Goal: Transaction & Acquisition: Purchase product/service

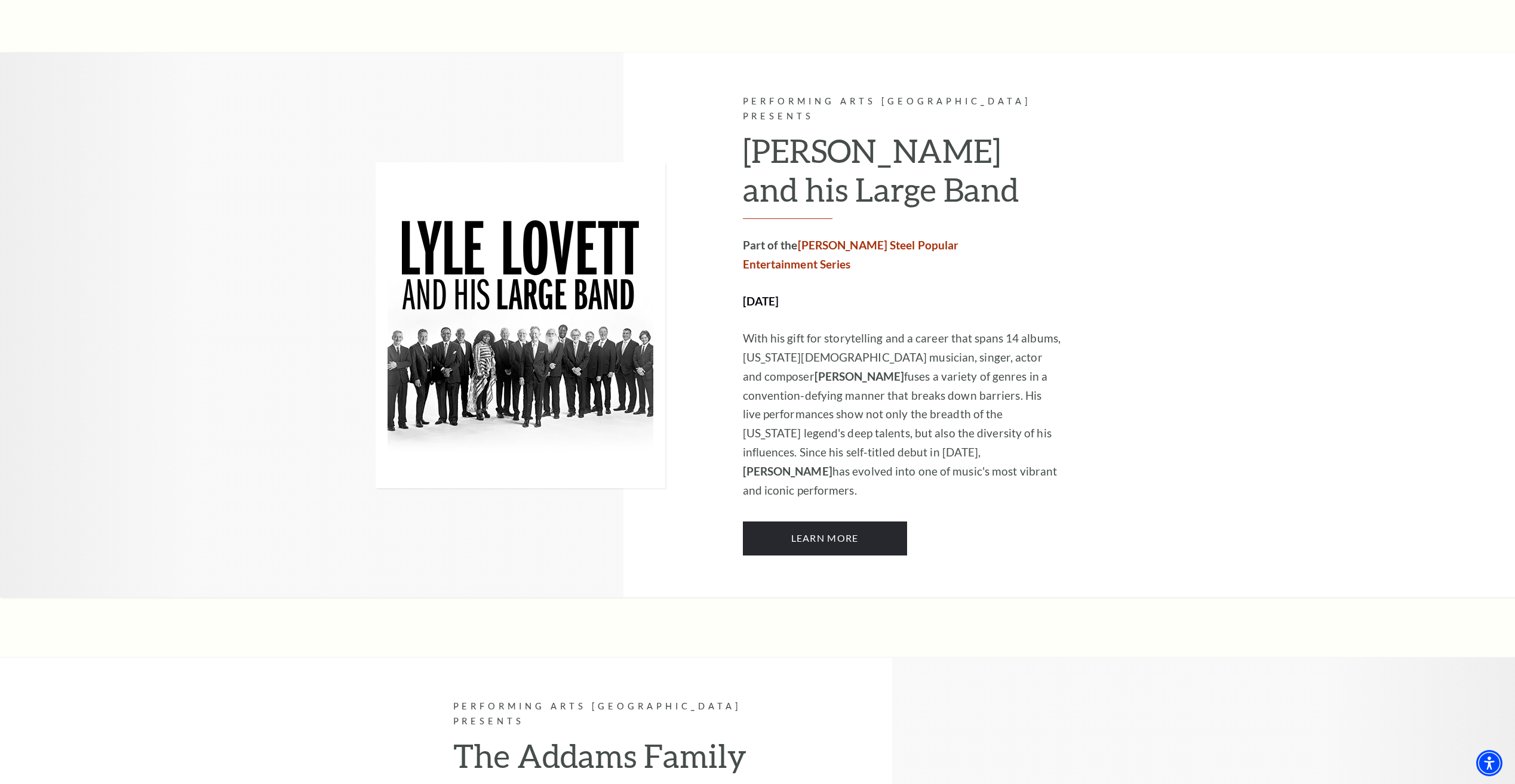
scroll to position [537, 0]
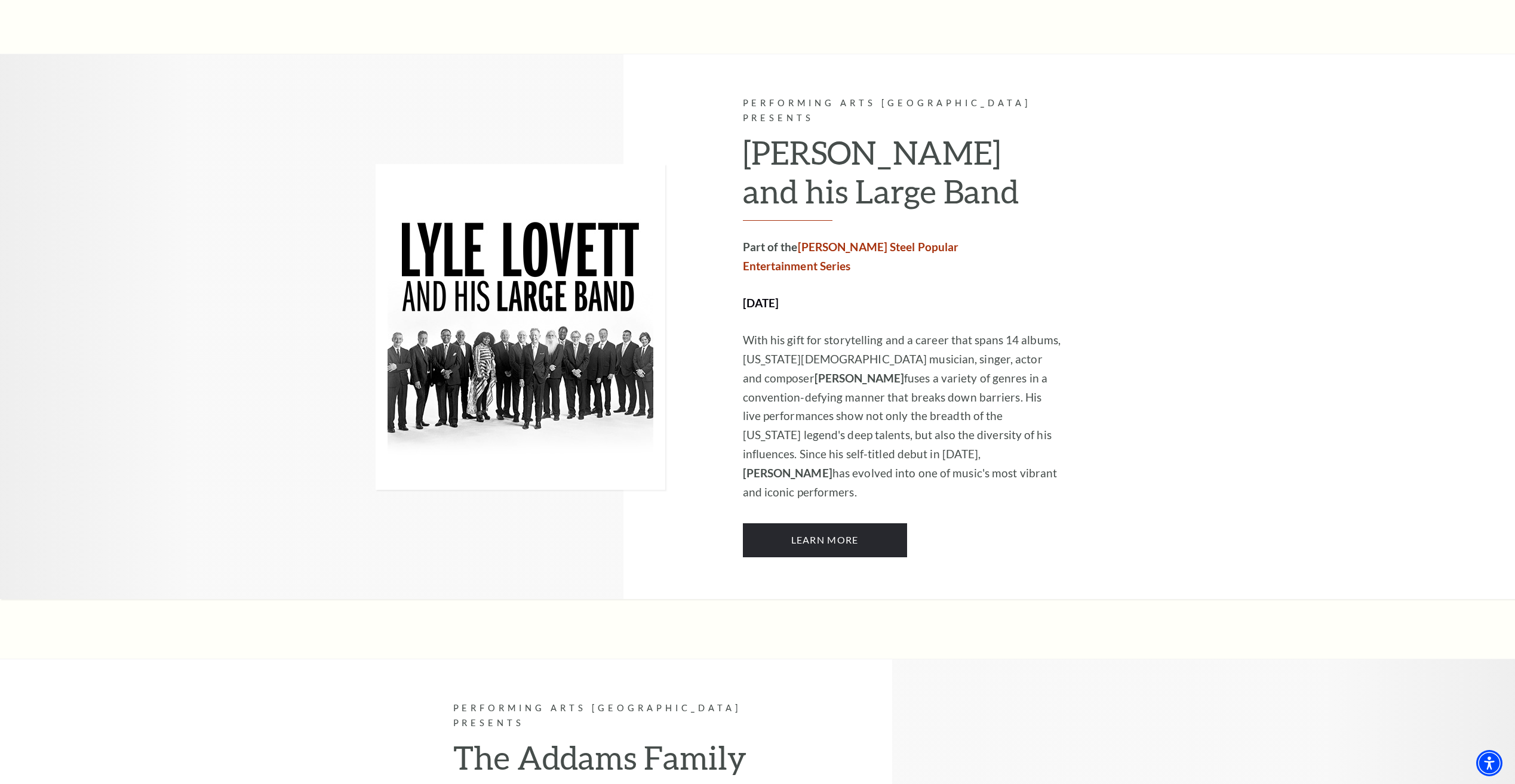
click at [836, 138] on h2 "Lyle Lovett and his Large Band" at bounding box center [902, 177] width 320 height 88
drag, startPoint x: 836, startPoint y: 138, endPoint x: 864, endPoint y: 127, distance: 30.1
click at [861, 133] on h2 "Lyle Lovett and his Large Band" at bounding box center [902, 177] width 320 height 88
drag, startPoint x: 900, startPoint y: 137, endPoint x: 749, endPoint y: 140, distance: 151.0
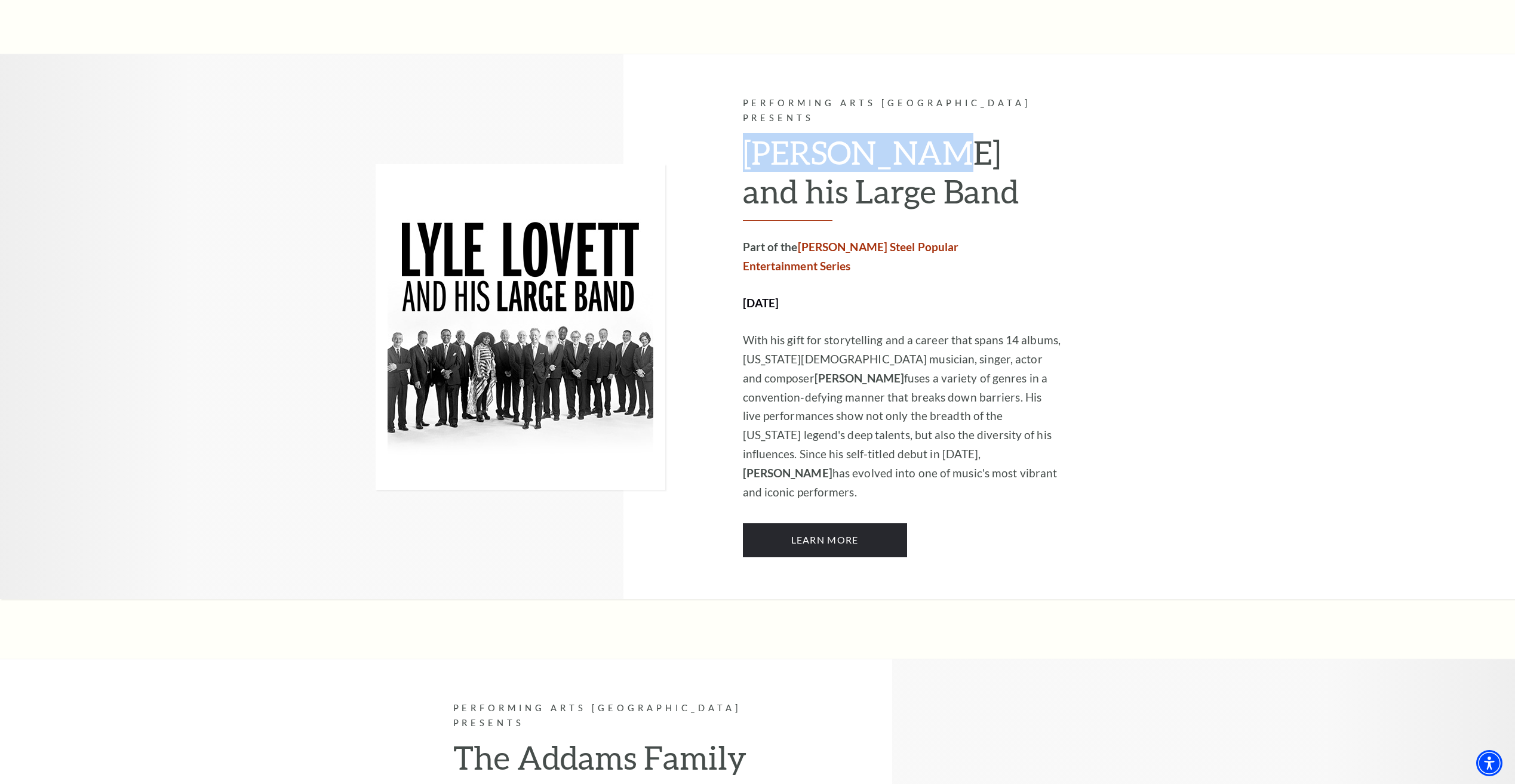
click at [749, 140] on h2 "Lyle Lovett and his Large Band" at bounding box center [902, 177] width 320 height 88
drag, startPoint x: 749, startPoint y: 140, endPoint x: 761, endPoint y: 140, distance: 12.0
copy h2 "Lyle Lovett"
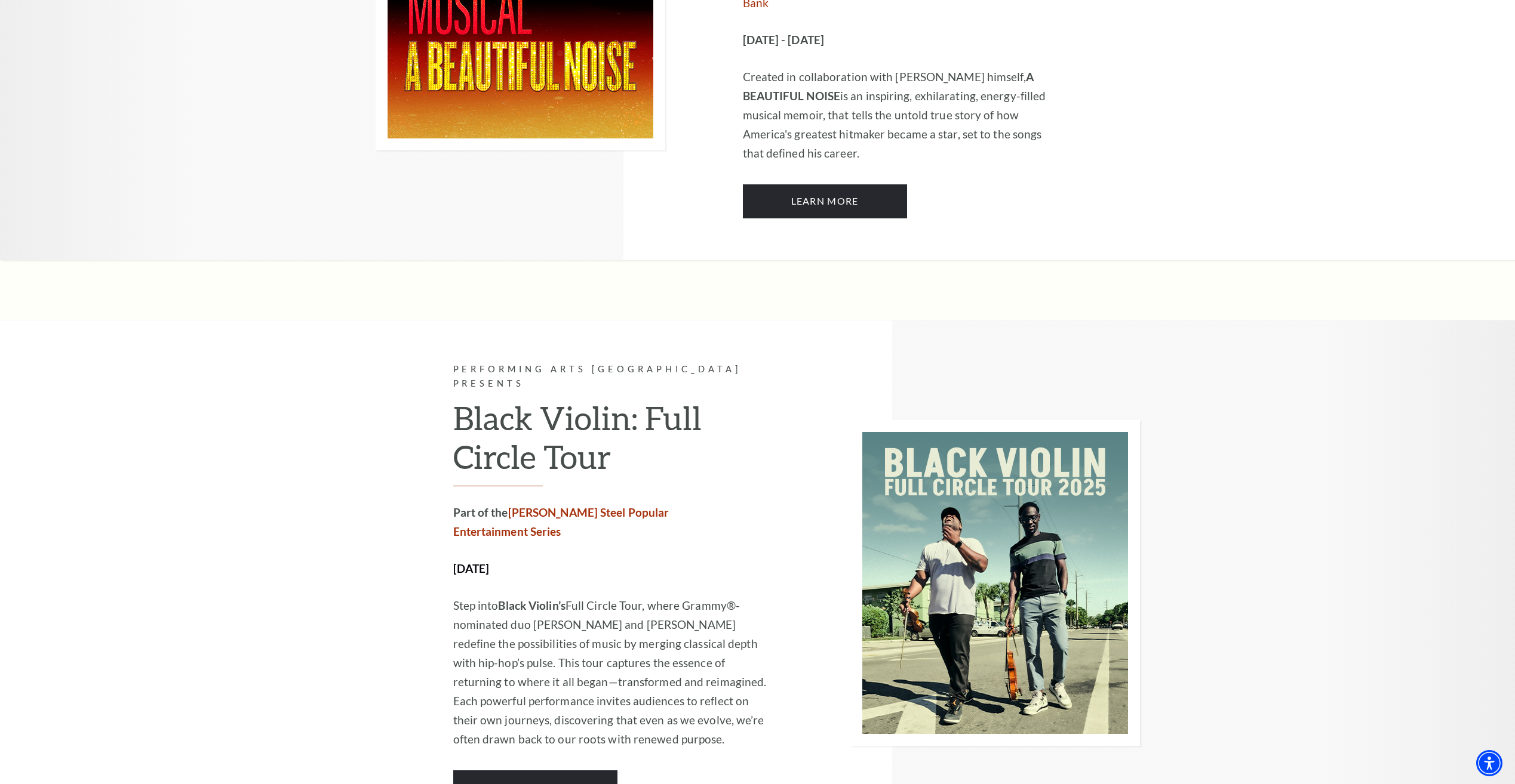
scroll to position [2148, 0]
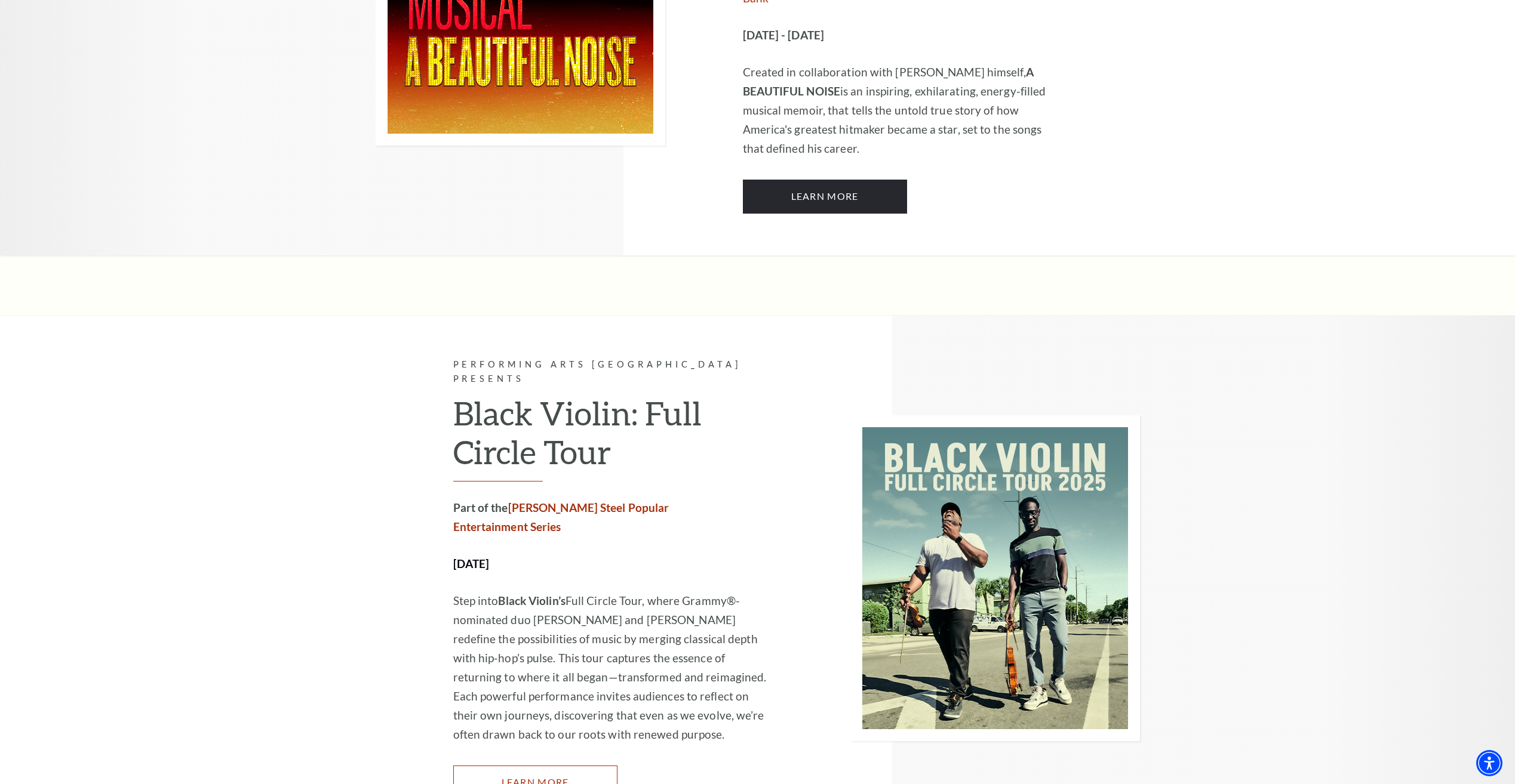
click at [545, 765] on link "Learn More" at bounding box center [535, 782] width 164 height 34
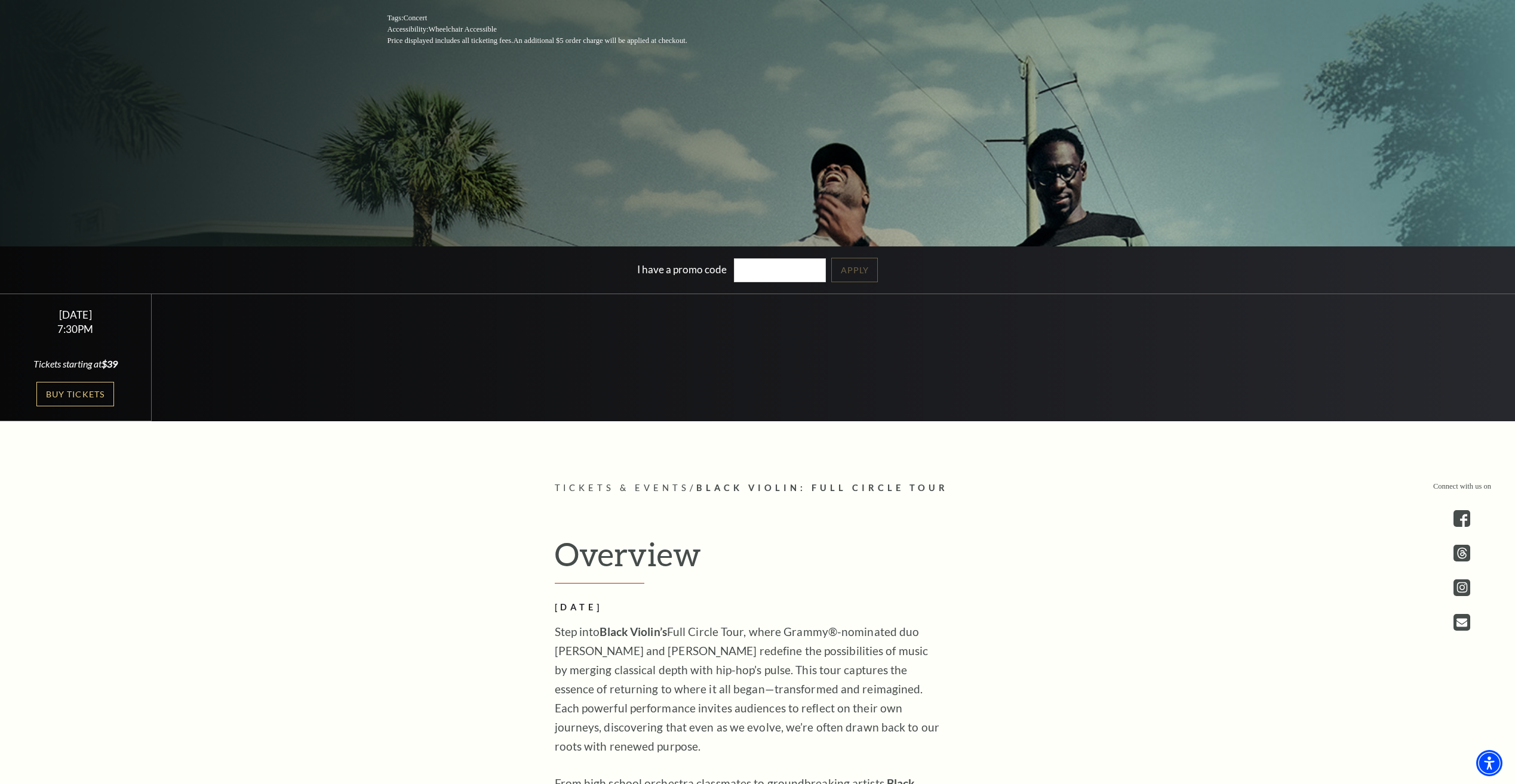
scroll to position [358, 0]
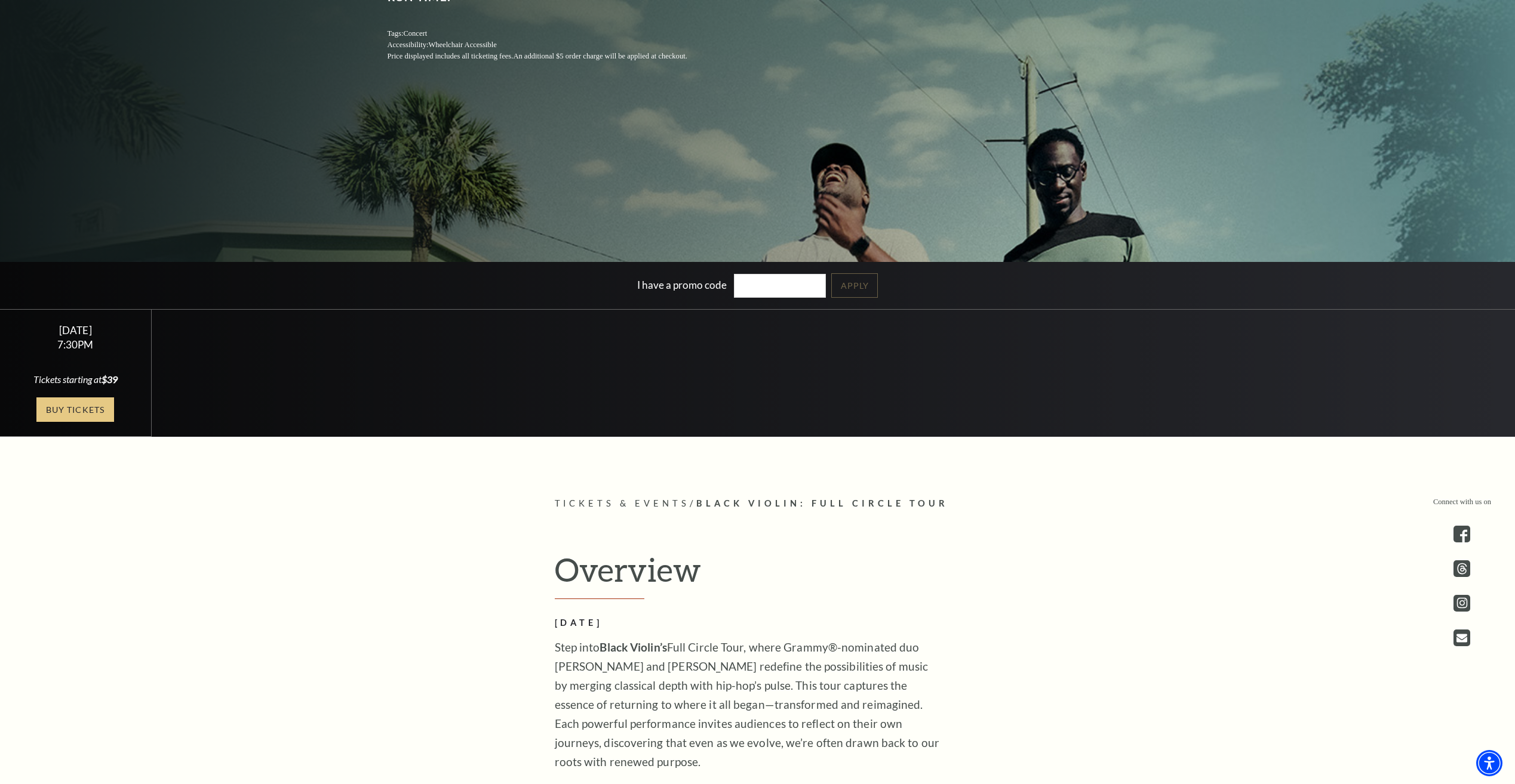
click at [74, 415] on link "Buy Tickets" at bounding box center [75, 409] width 78 height 24
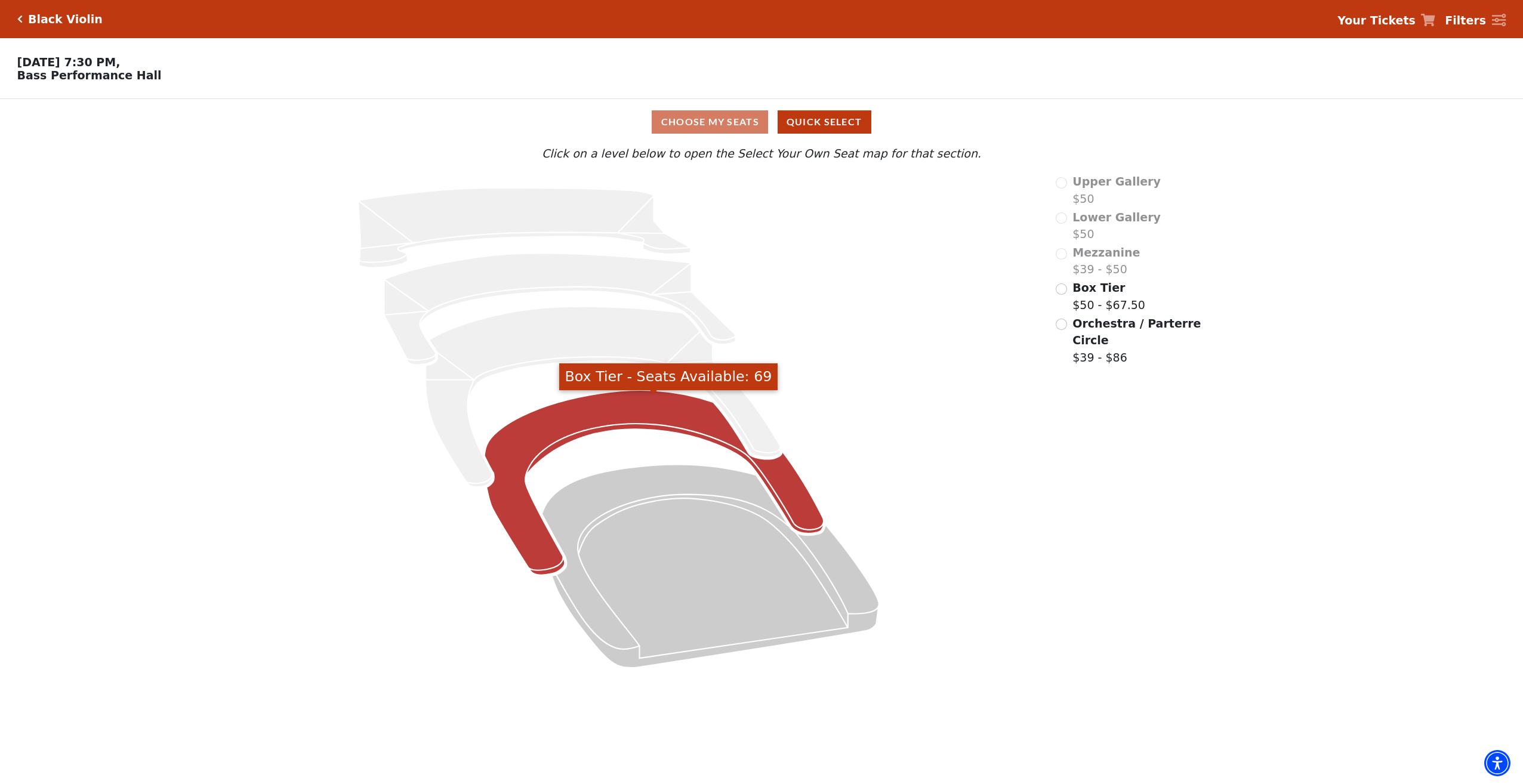
click at [579, 423] on icon "Box Tier - Seats Available: 69" at bounding box center [654, 482] width 340 height 185
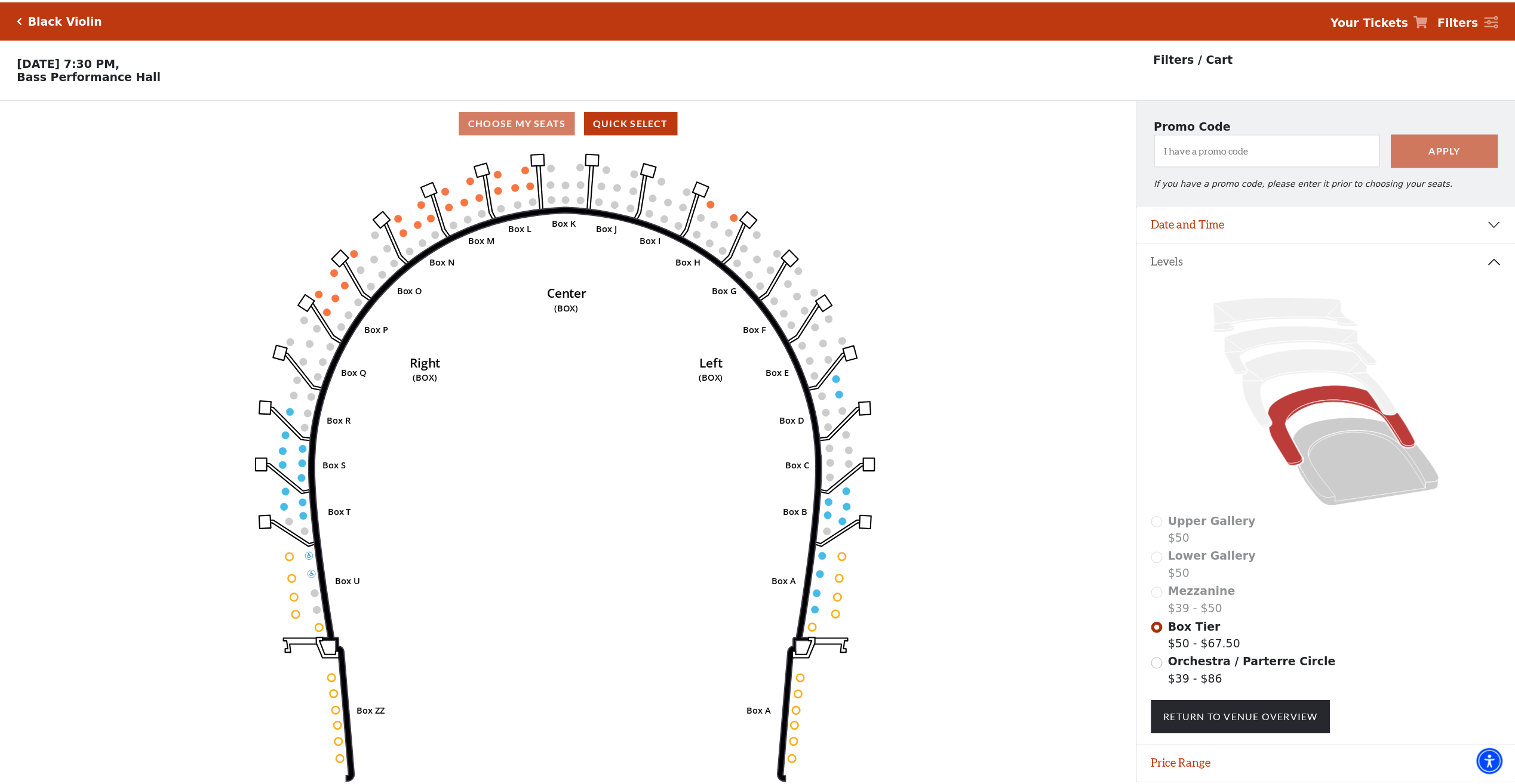
scroll to position [42, 0]
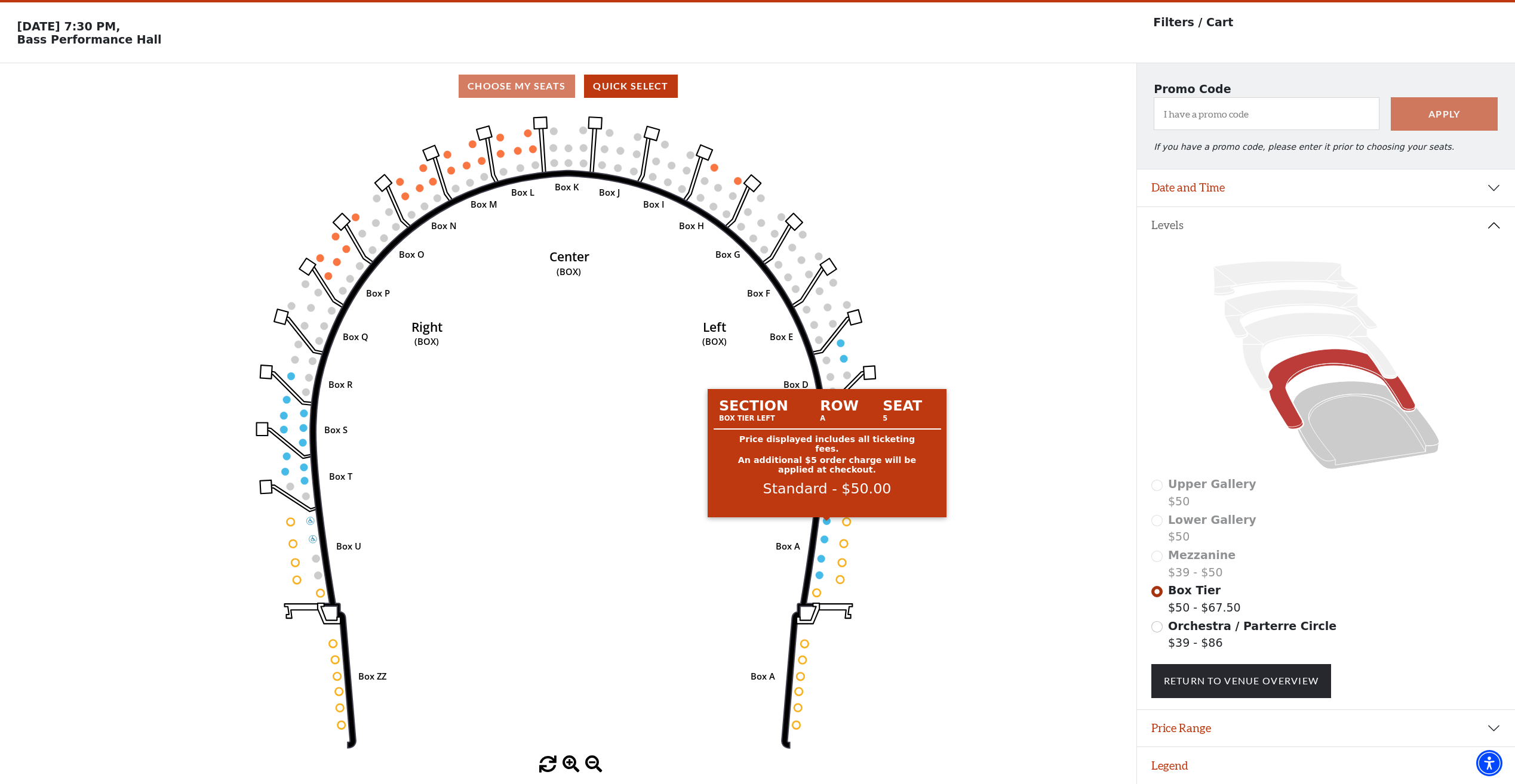
click at [824, 518] on circle at bounding box center [826, 521] width 8 height 8
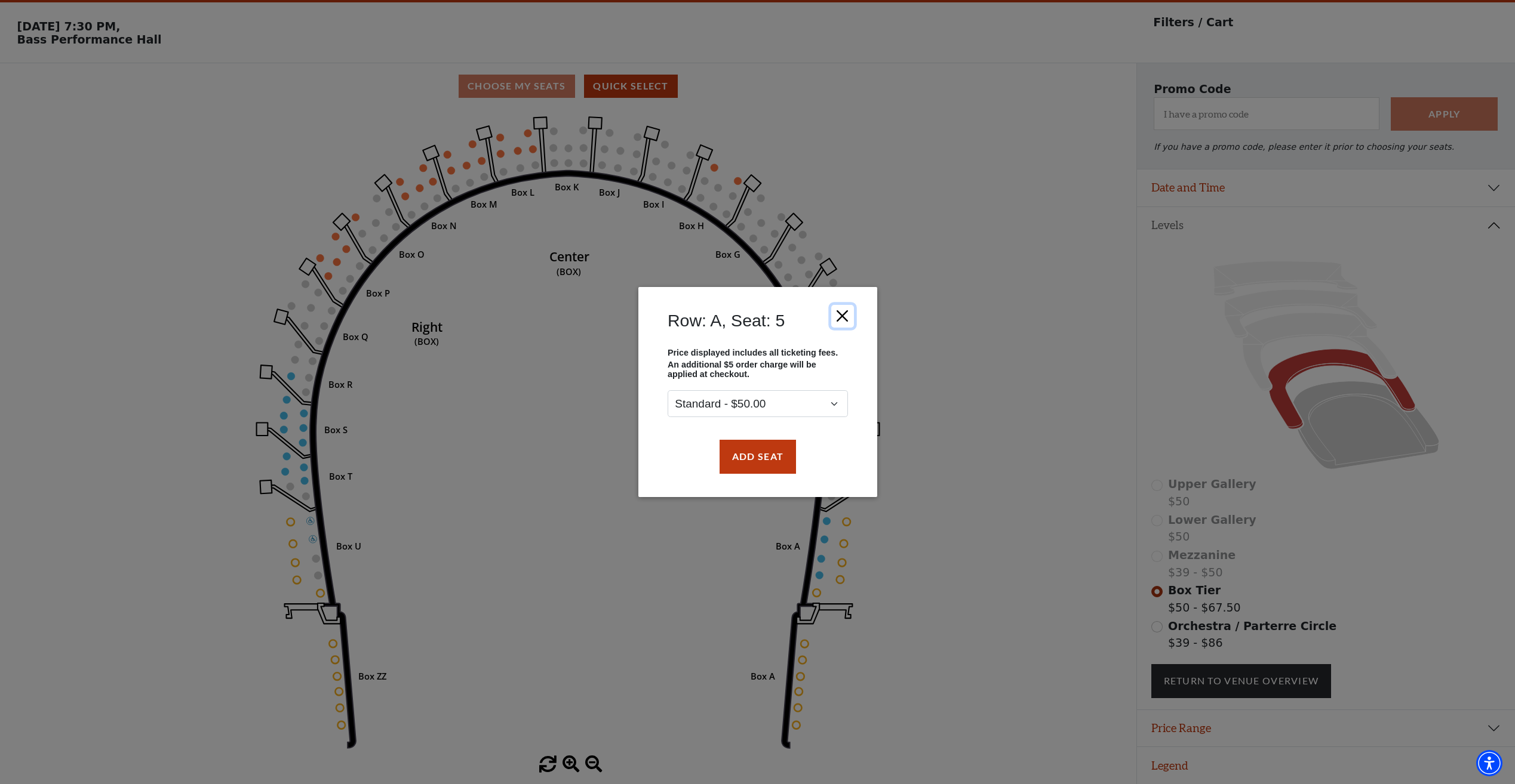
click at [843, 315] on button "Close" at bounding box center [841, 316] width 23 height 23
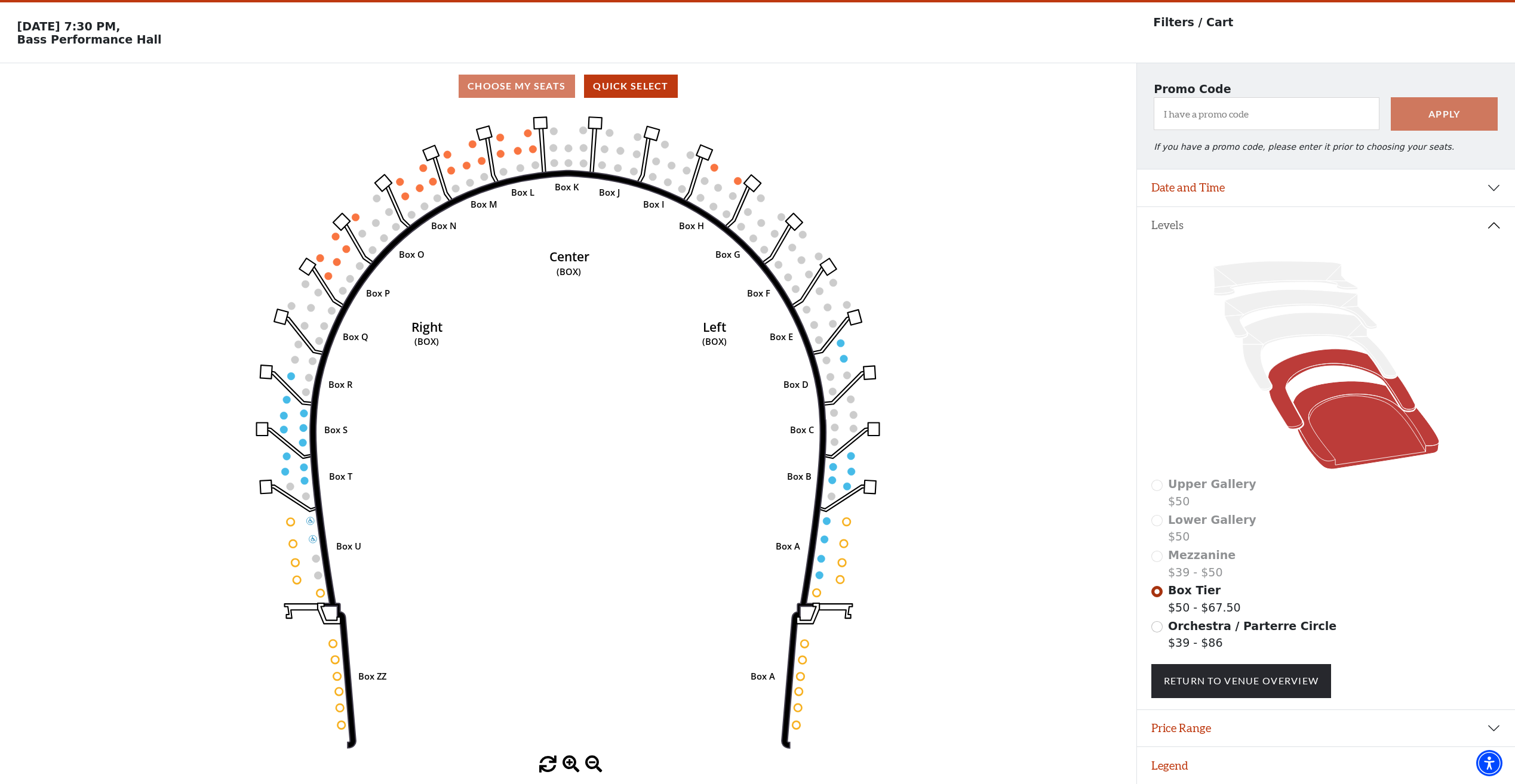
click at [1367, 426] on icon at bounding box center [1365, 425] width 146 height 89
